Goal: Information Seeking & Learning: Learn about a topic

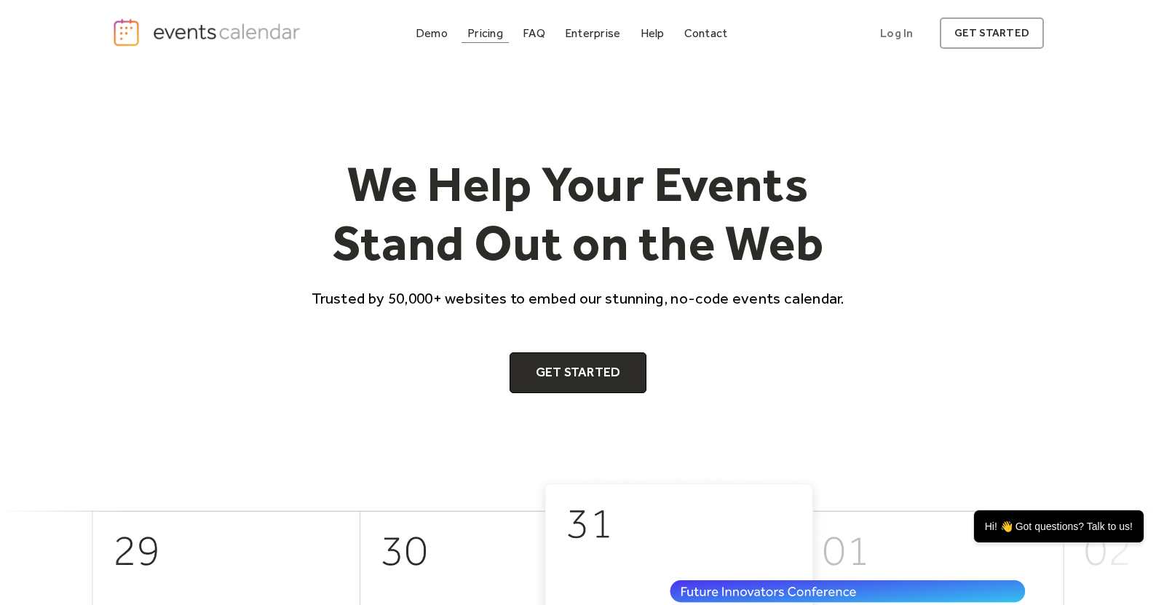
click at [478, 33] on div "Pricing" at bounding box center [486, 33] width 36 height 8
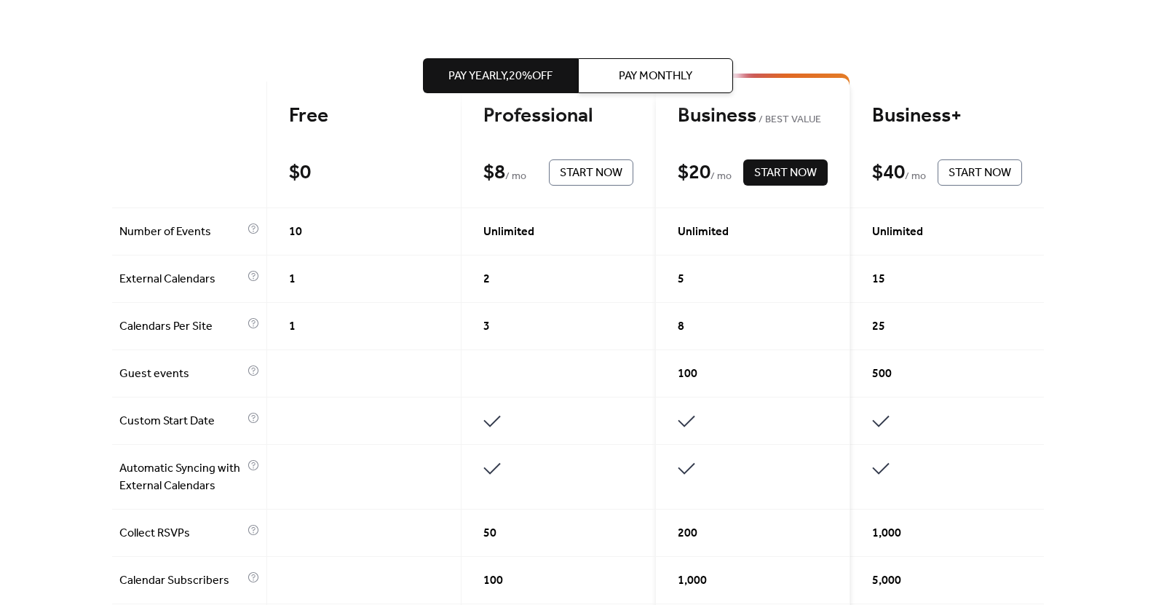
scroll to position [363, 0]
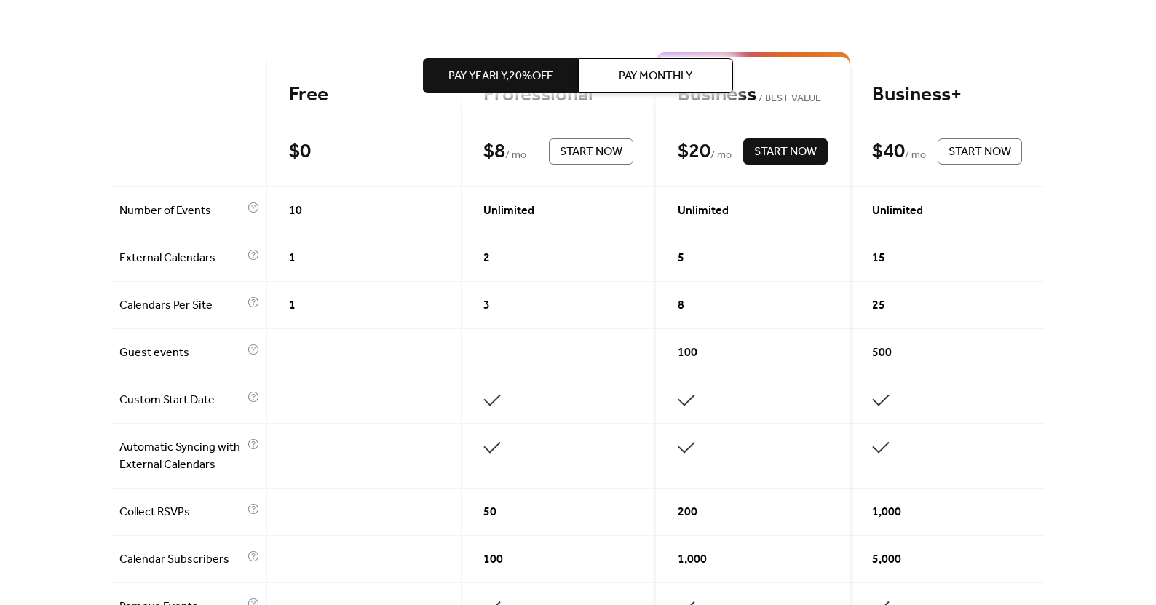
click at [357, 266] on div "1" at bounding box center [364, 257] width 194 height 47
click at [294, 258] on div "1" at bounding box center [364, 257] width 194 height 47
click at [291, 311] on span "1" at bounding box center [292, 305] width 7 height 17
click at [299, 225] on div "10" at bounding box center [364, 210] width 194 height 47
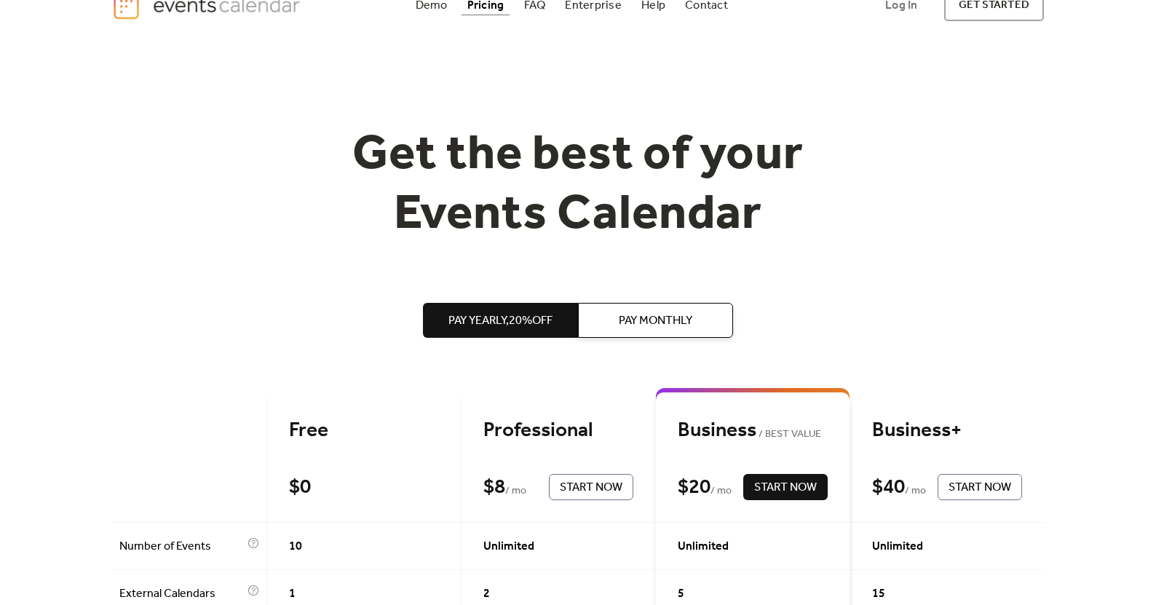
scroll to position [0, 0]
